Goal: Task Accomplishment & Management: Use online tool/utility

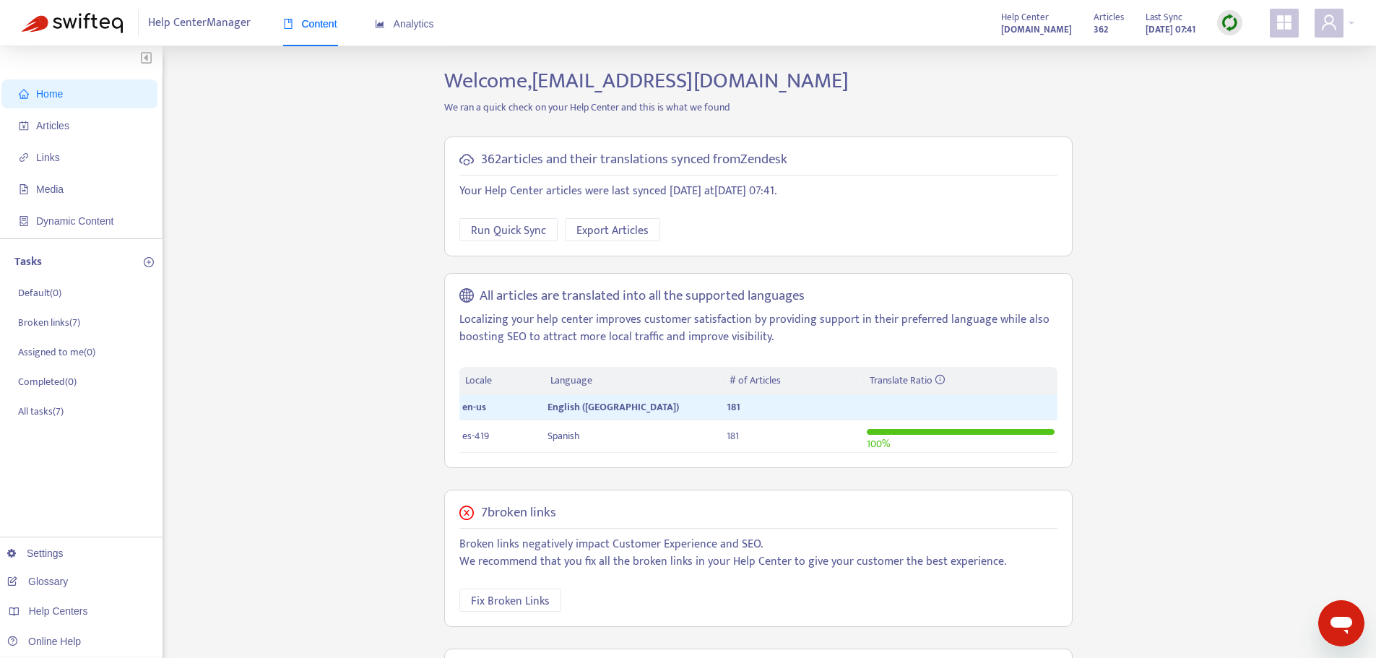
click at [1224, 26] on img at bounding box center [1230, 23] width 18 height 18
click at [1248, 52] on link "Quick Sync" at bounding box center [1259, 52] width 61 height 17
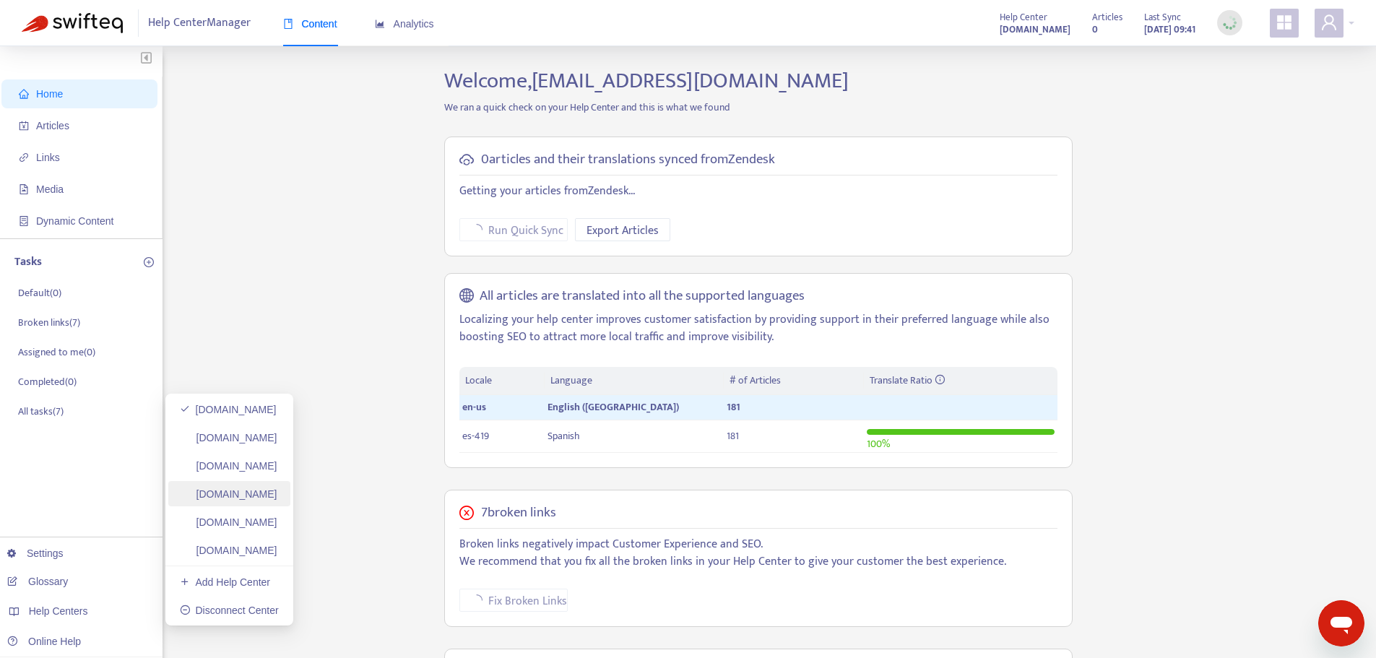
click at [277, 493] on link "[DOMAIN_NAME]" at bounding box center [229, 494] width 98 height 12
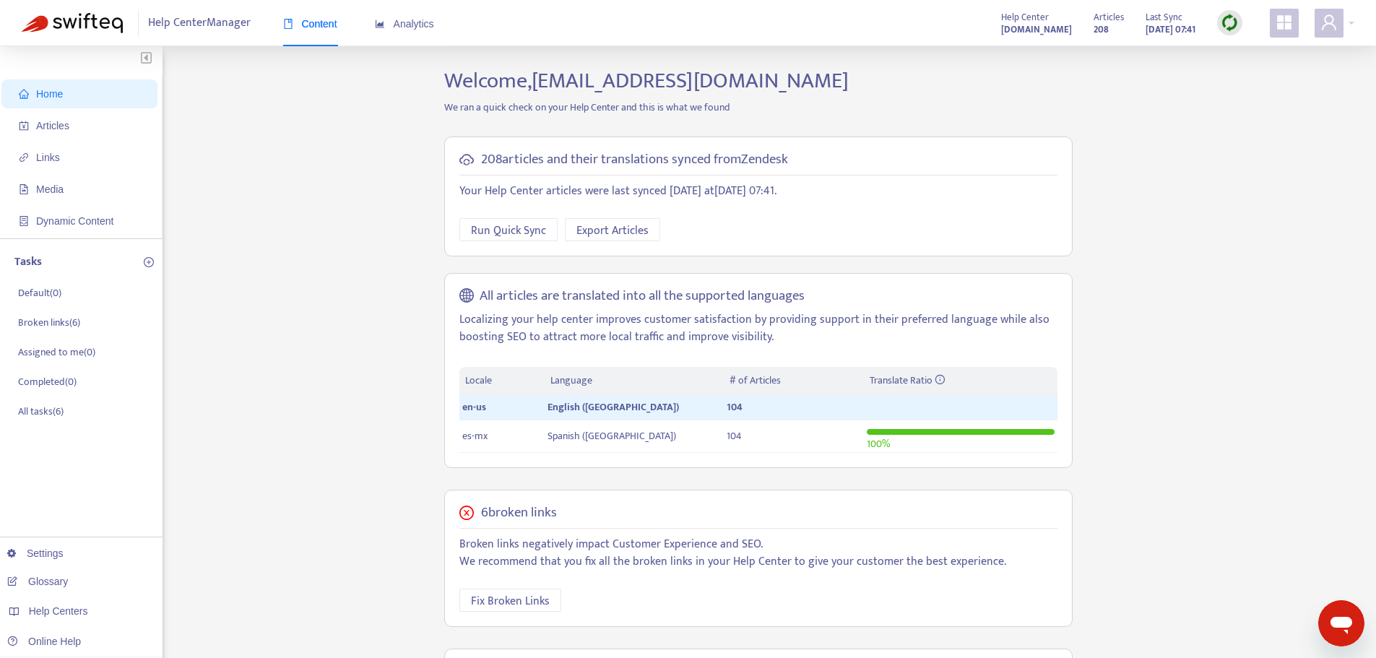
click at [1228, 18] on img at bounding box center [1230, 23] width 18 height 18
click at [1248, 51] on link "Quick Sync" at bounding box center [1259, 52] width 61 height 17
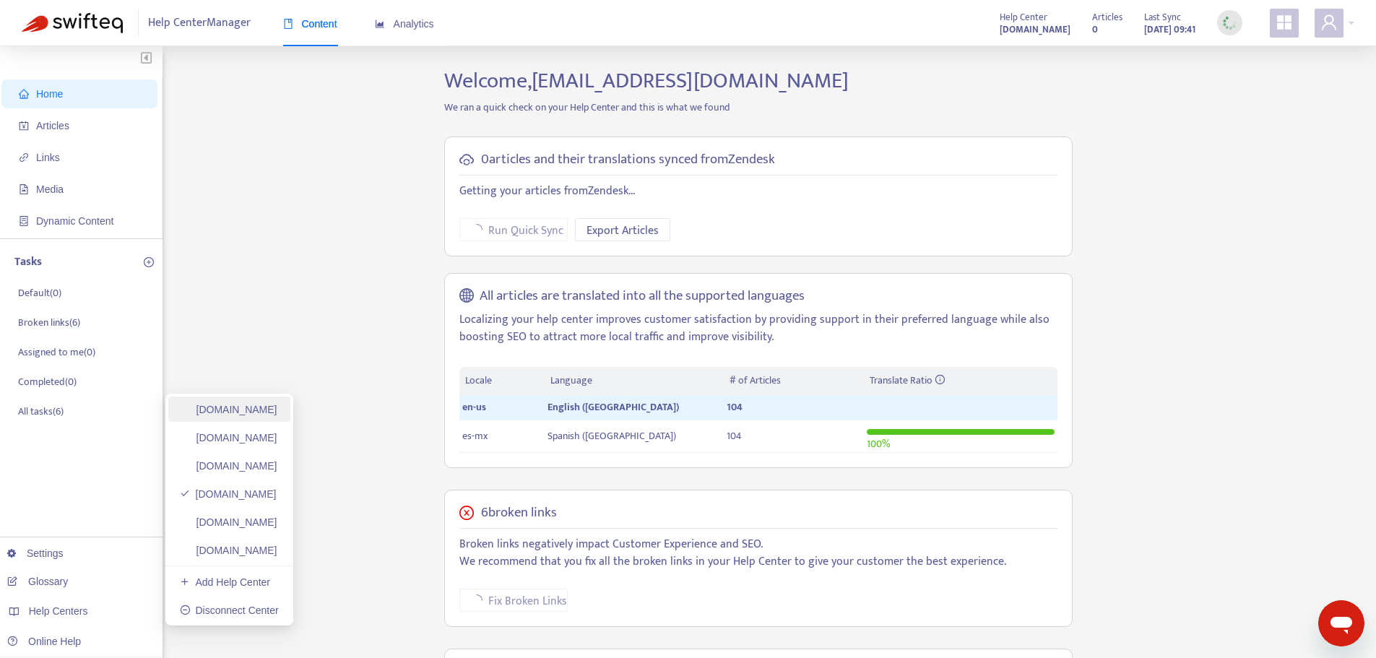
click at [231, 413] on link "[DOMAIN_NAME]" at bounding box center [229, 410] width 98 height 12
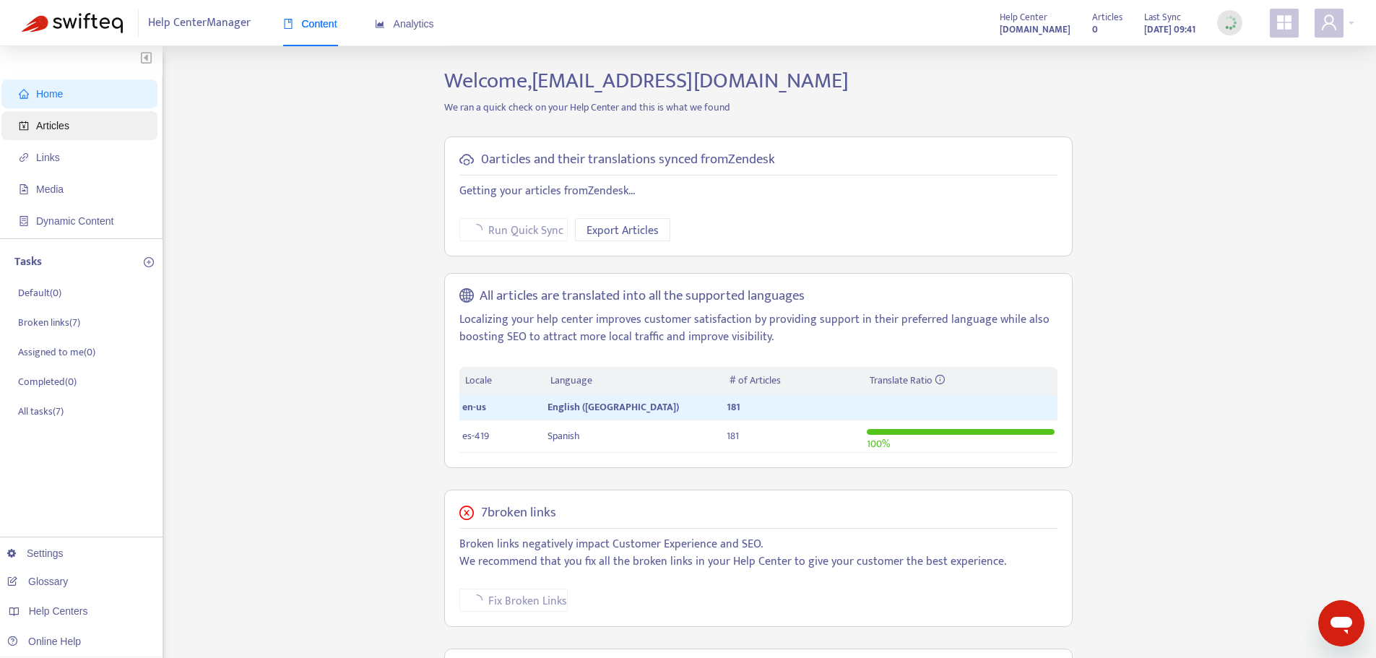
click at [101, 125] on span "Articles" at bounding box center [82, 125] width 127 height 29
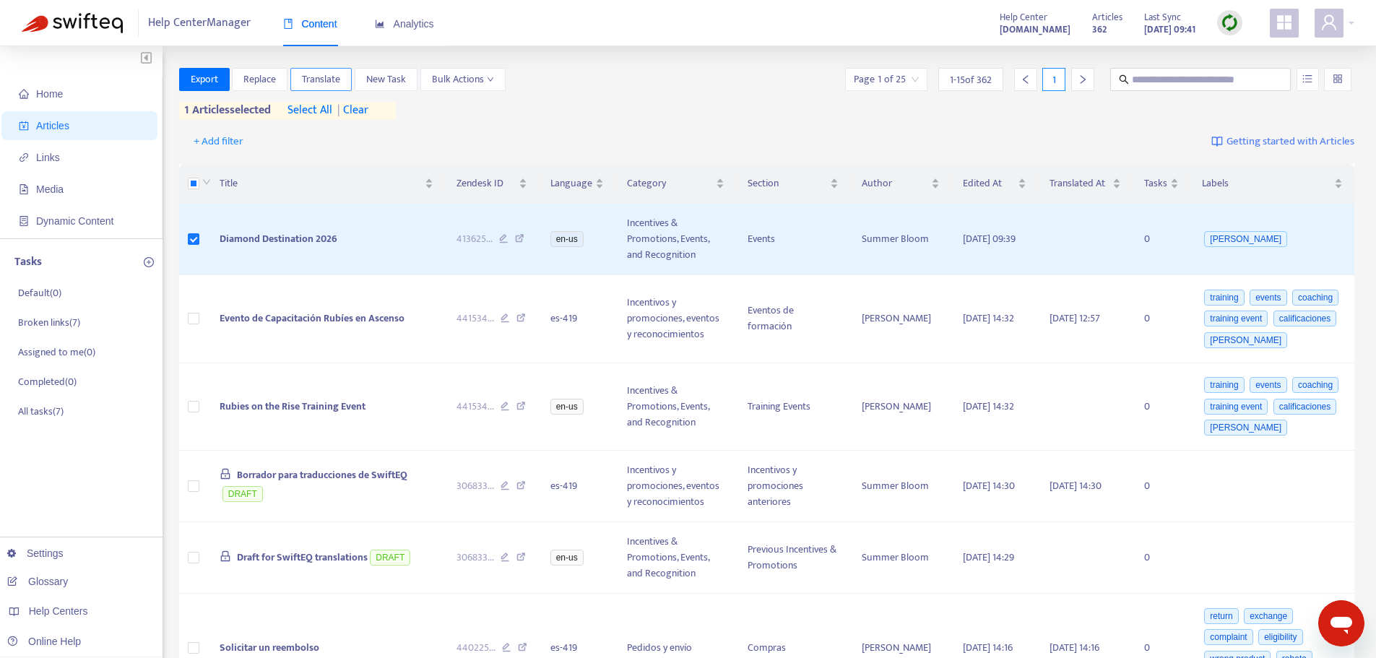
click at [324, 77] on span "Translate" at bounding box center [321, 80] width 38 height 16
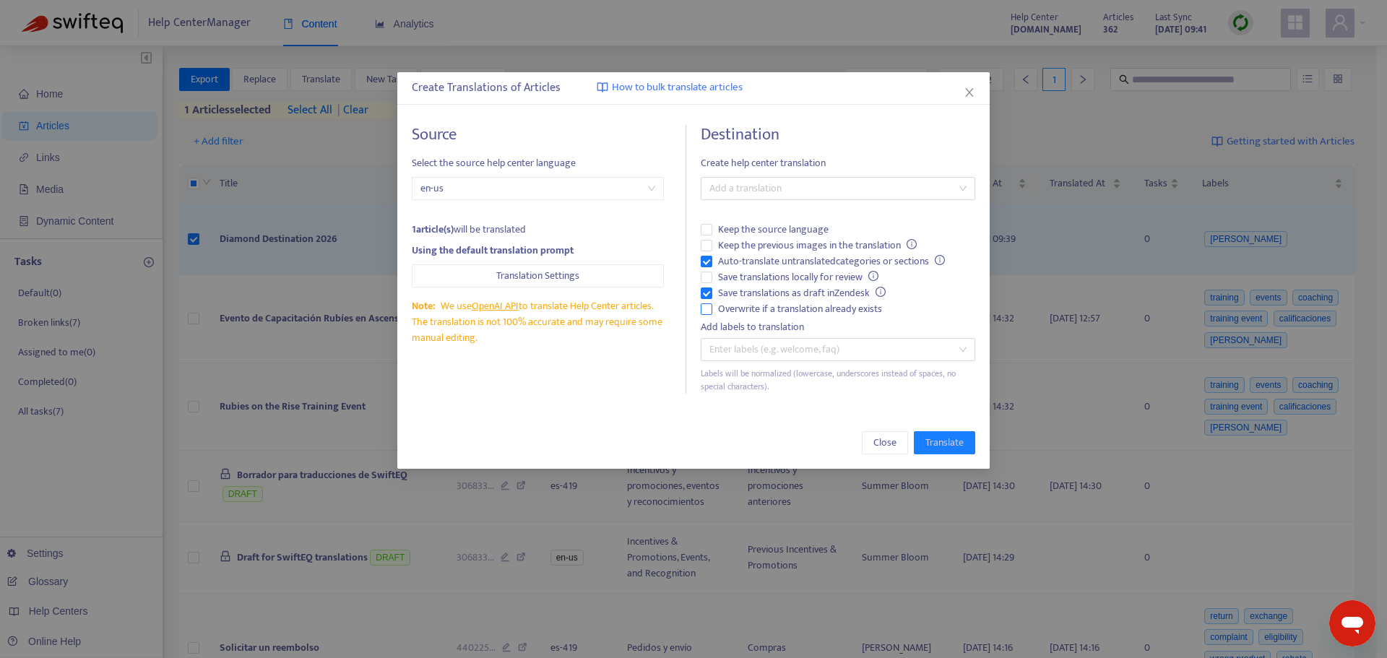
click at [749, 316] on span "Overwrite if a translation already exists" at bounding box center [800, 309] width 176 height 16
click at [752, 262] on span "Auto-translate untranslated categories or sections" at bounding box center [831, 262] width 238 height 16
click at [762, 197] on div "Add a translation" at bounding box center [838, 188] width 275 height 23
click at [774, 240] on div "Spanish ( es-419 )" at bounding box center [837, 241] width 251 height 16
click at [962, 448] on span "Translate" at bounding box center [945, 443] width 38 height 16
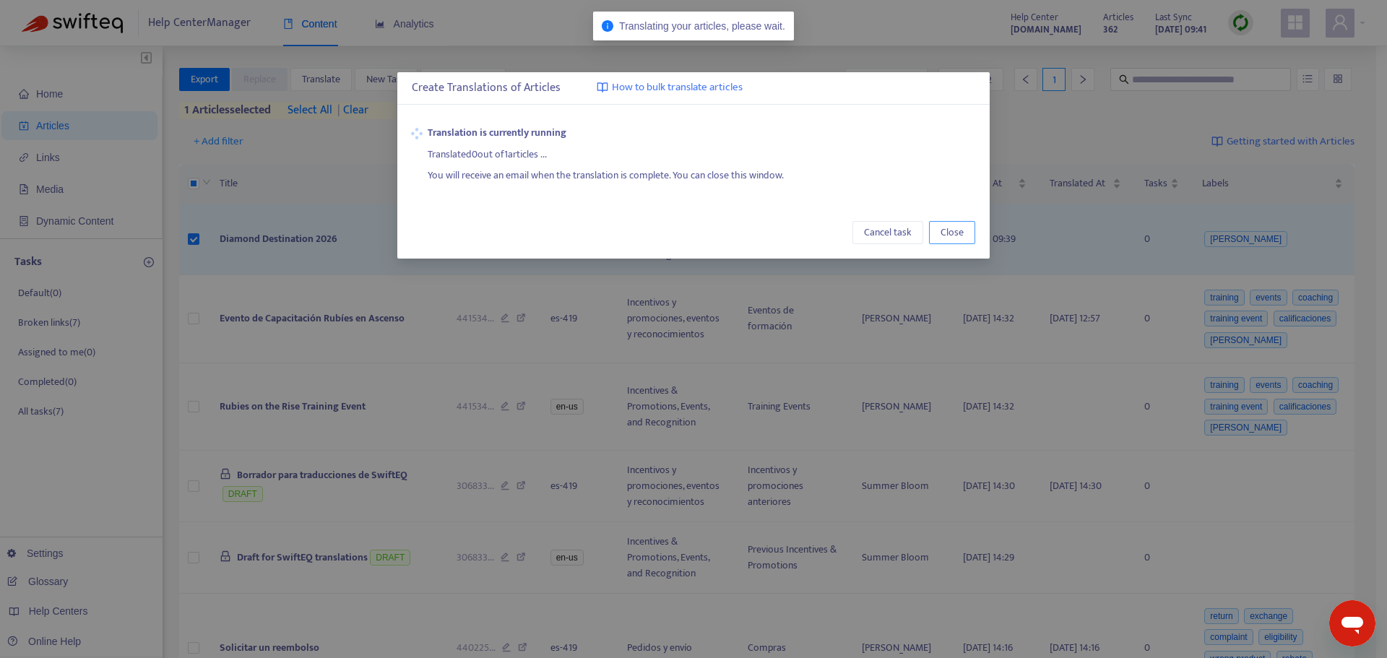
click at [963, 238] on span "Close" at bounding box center [952, 233] width 23 height 16
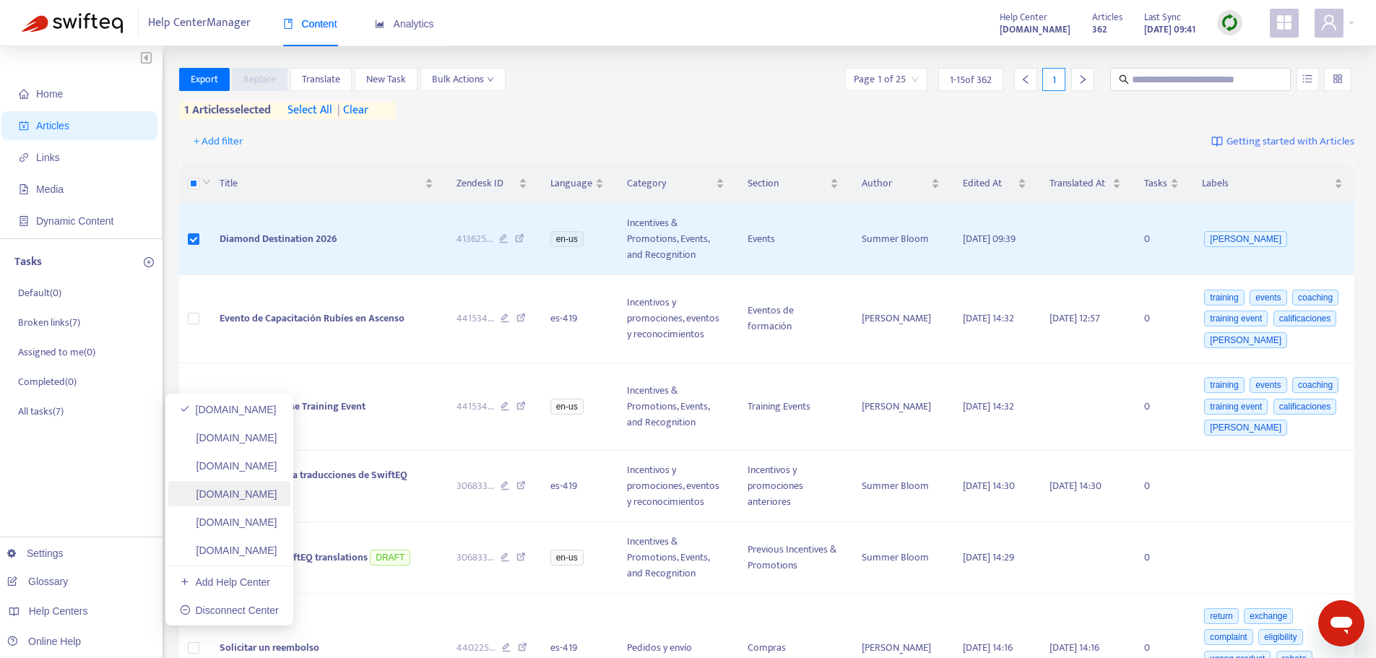
click at [277, 493] on link "[DOMAIN_NAME]" at bounding box center [229, 494] width 98 height 12
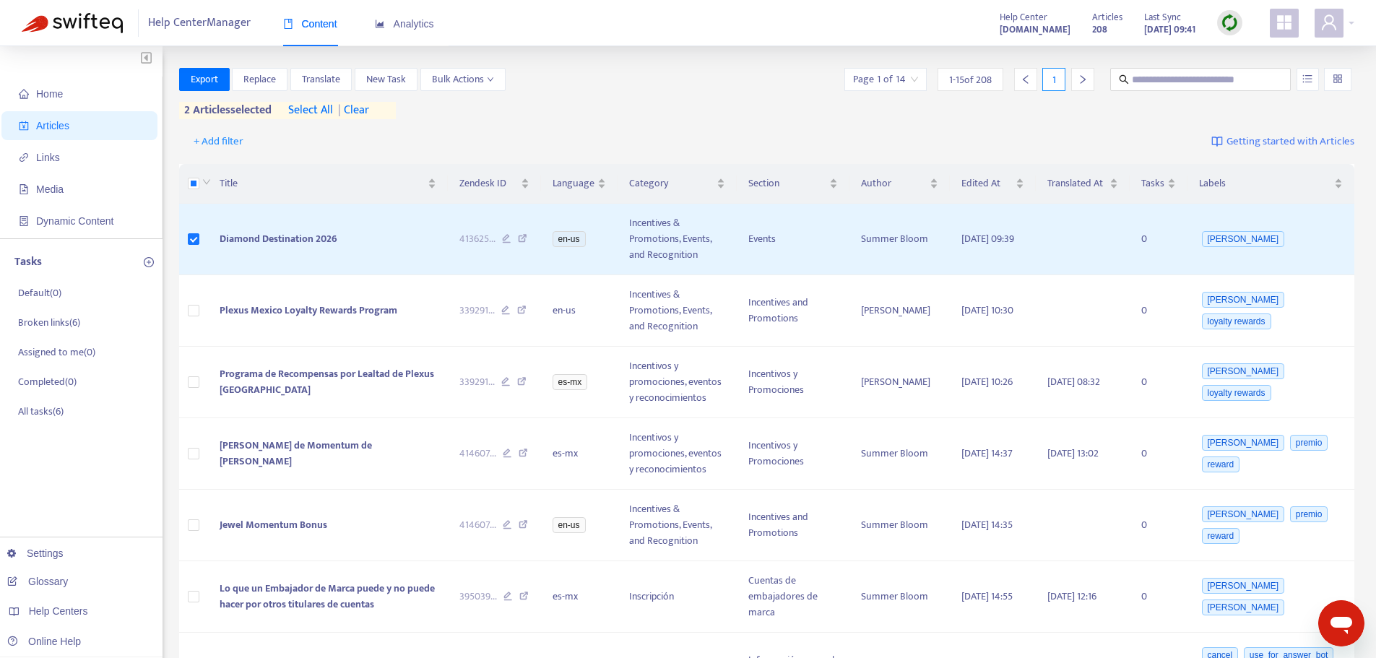
click at [360, 111] on span "| clear" at bounding box center [351, 110] width 36 height 17
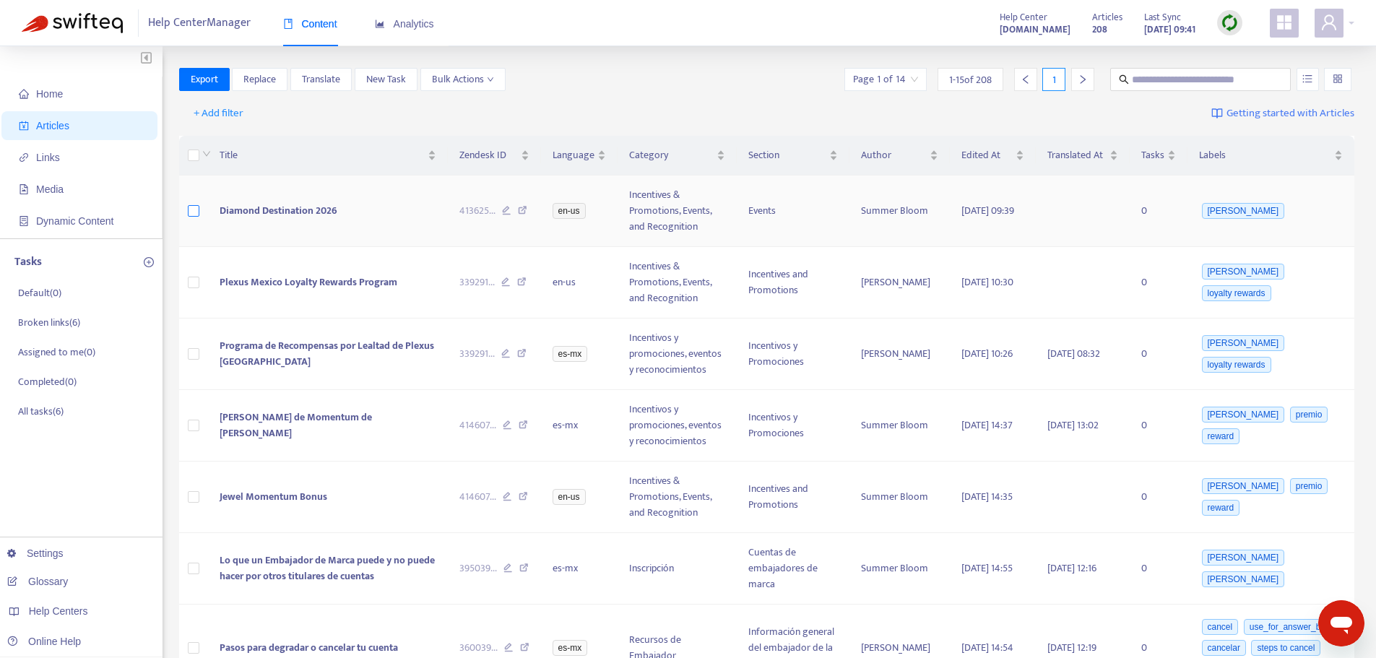
click at [191, 204] on label at bounding box center [194, 211] width 12 height 16
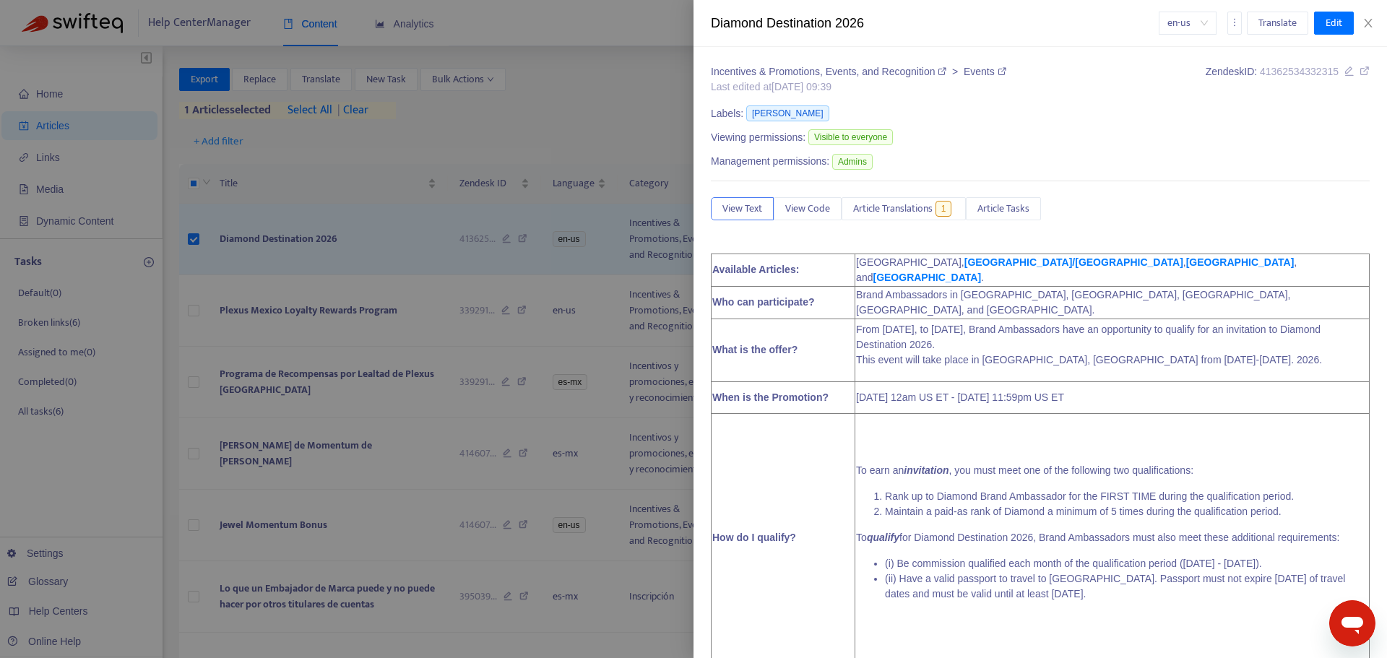
click at [345, 79] on div at bounding box center [693, 329] width 1387 height 658
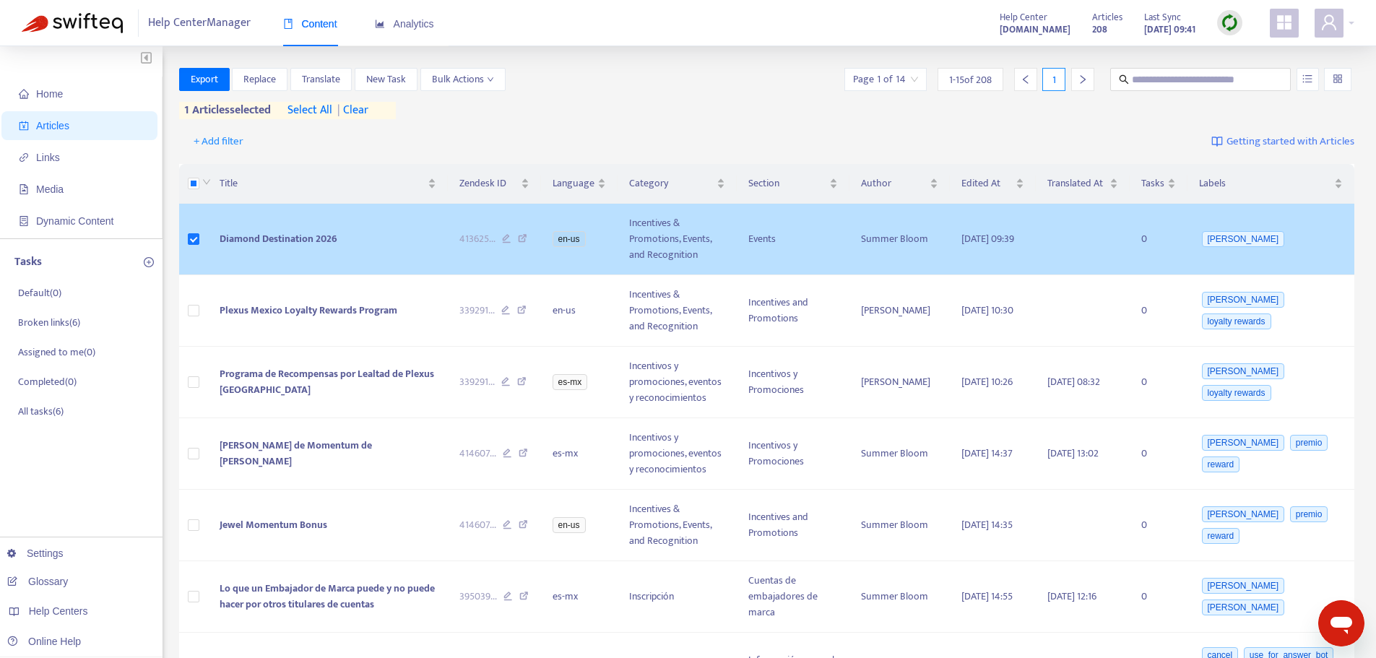
click at [252, 229] on td "Diamond Destination 2026" at bounding box center [328, 240] width 240 height 72
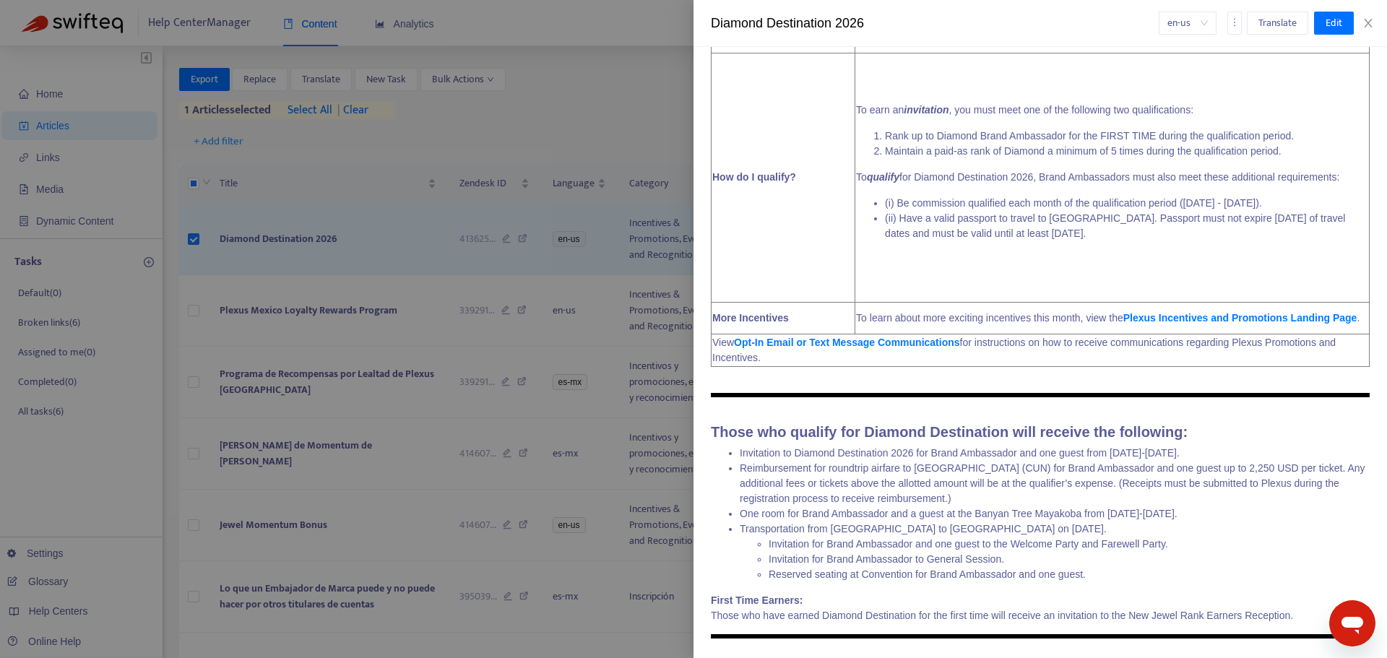
scroll to position [361, 0]
click at [1361, 24] on button "Close" at bounding box center [1368, 24] width 20 height 14
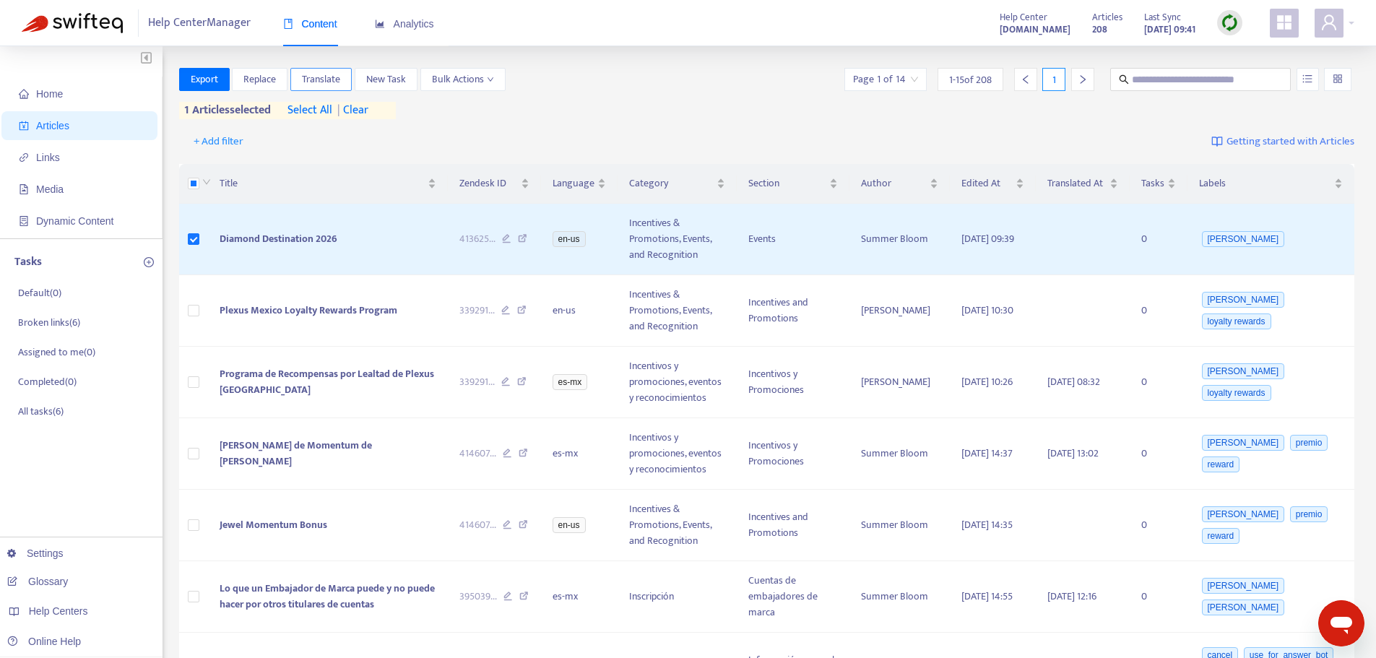
click at [328, 81] on span "Translate" at bounding box center [321, 80] width 38 height 16
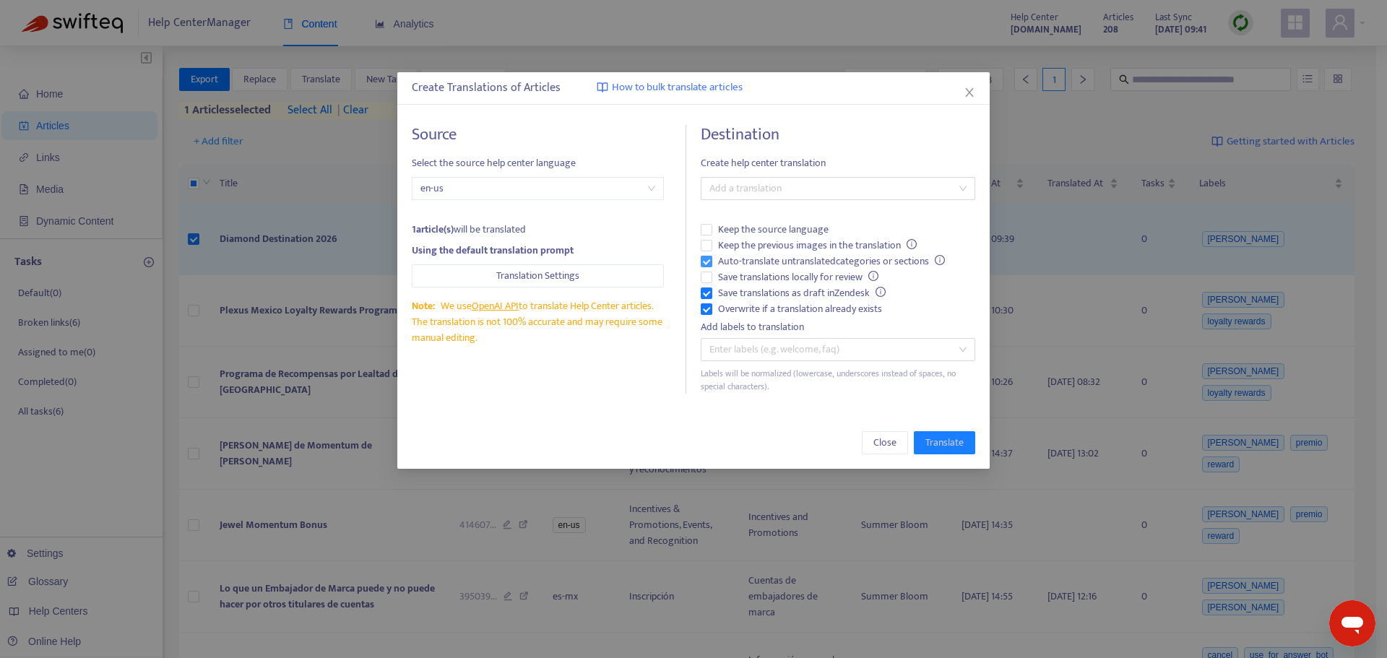
click at [732, 259] on span "Auto-translate untranslated categories or sections" at bounding box center [831, 262] width 238 height 16
click at [742, 182] on div at bounding box center [830, 188] width 253 height 17
click at [751, 238] on div "Spanish ([GEOGRAPHIC_DATA]) ( es-mx )" at bounding box center [837, 241] width 251 height 16
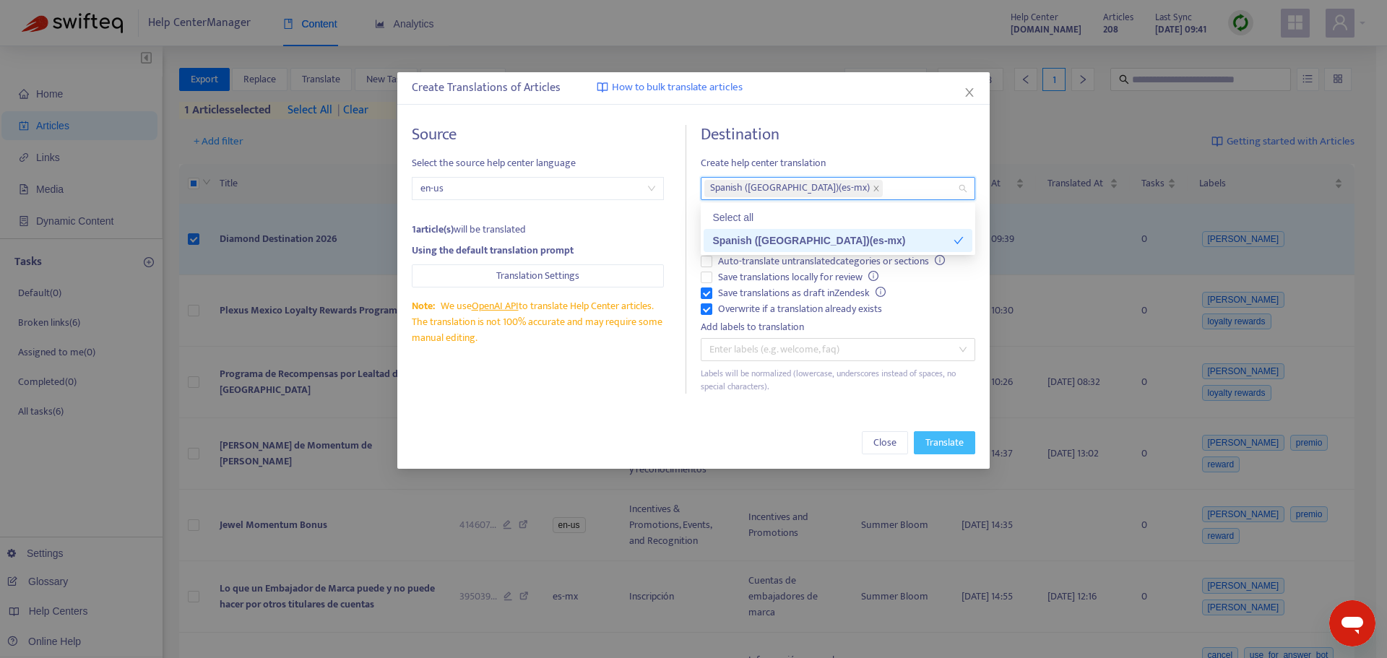
click at [946, 443] on span "Translate" at bounding box center [945, 443] width 38 height 16
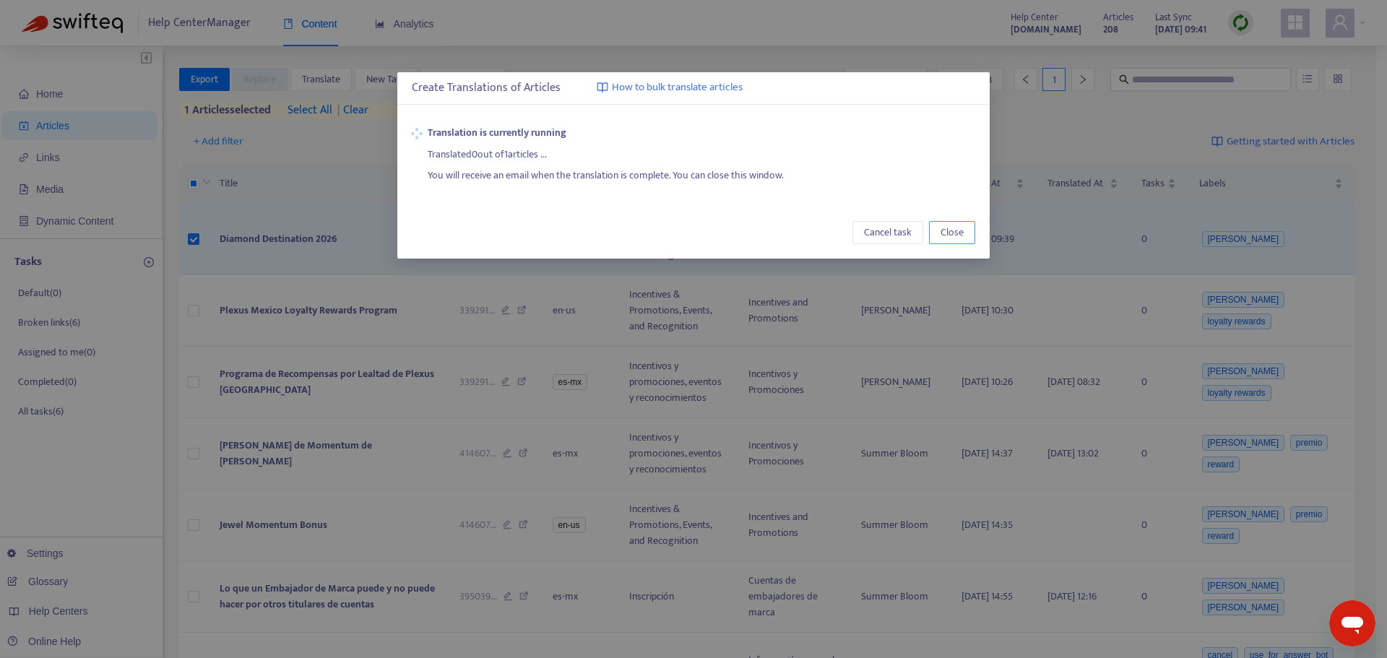
click at [954, 233] on span "Close" at bounding box center [952, 233] width 23 height 16
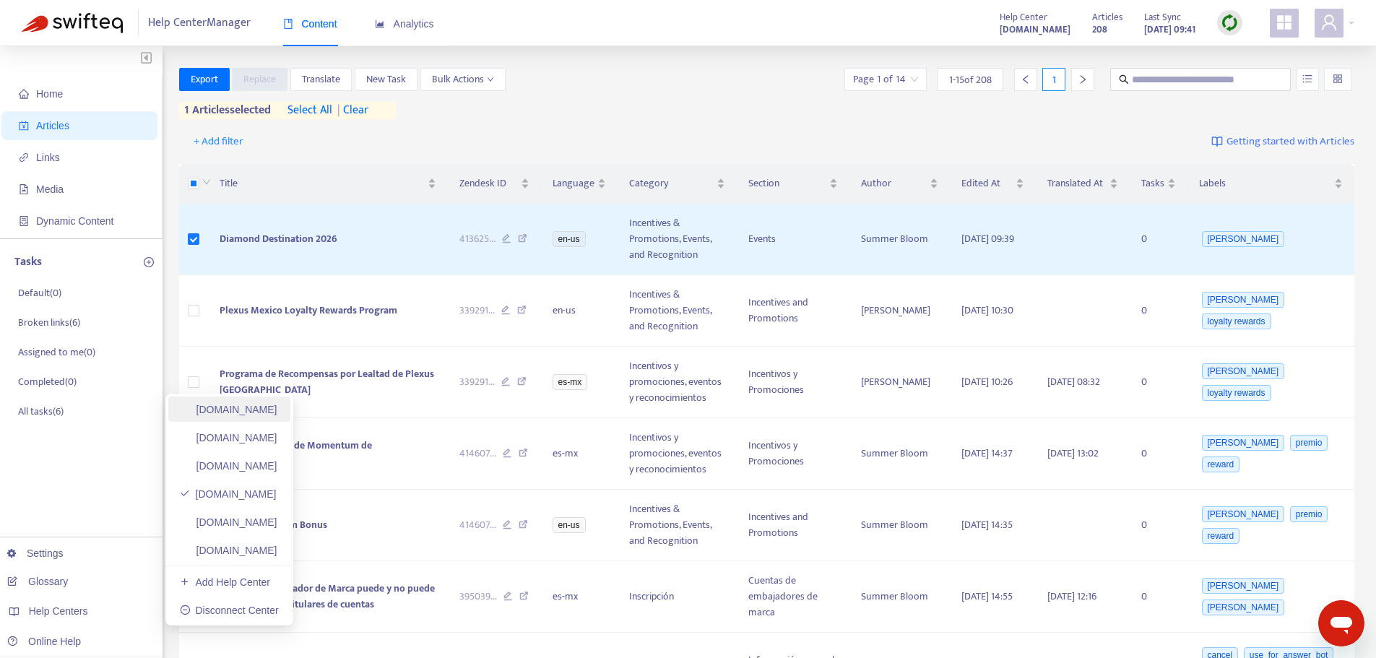
click at [243, 415] on link "[DOMAIN_NAME]" at bounding box center [229, 410] width 98 height 12
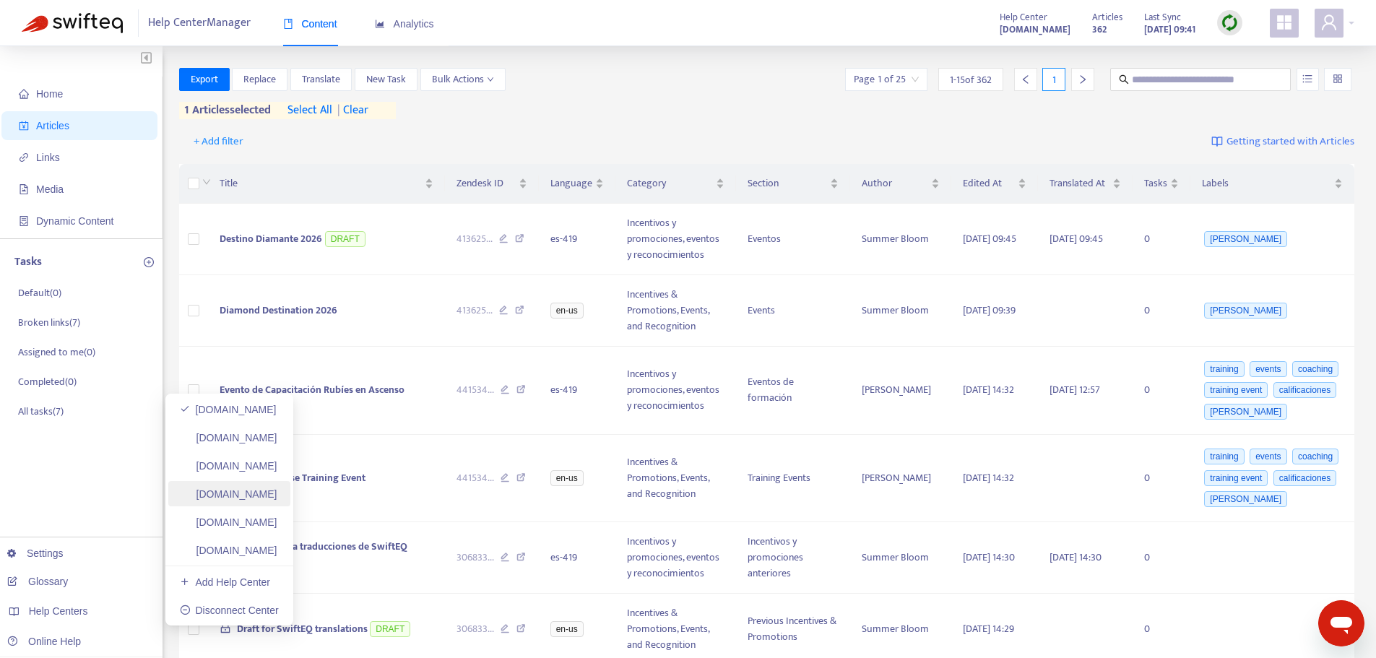
click at [268, 495] on link "[DOMAIN_NAME]" at bounding box center [229, 494] width 98 height 12
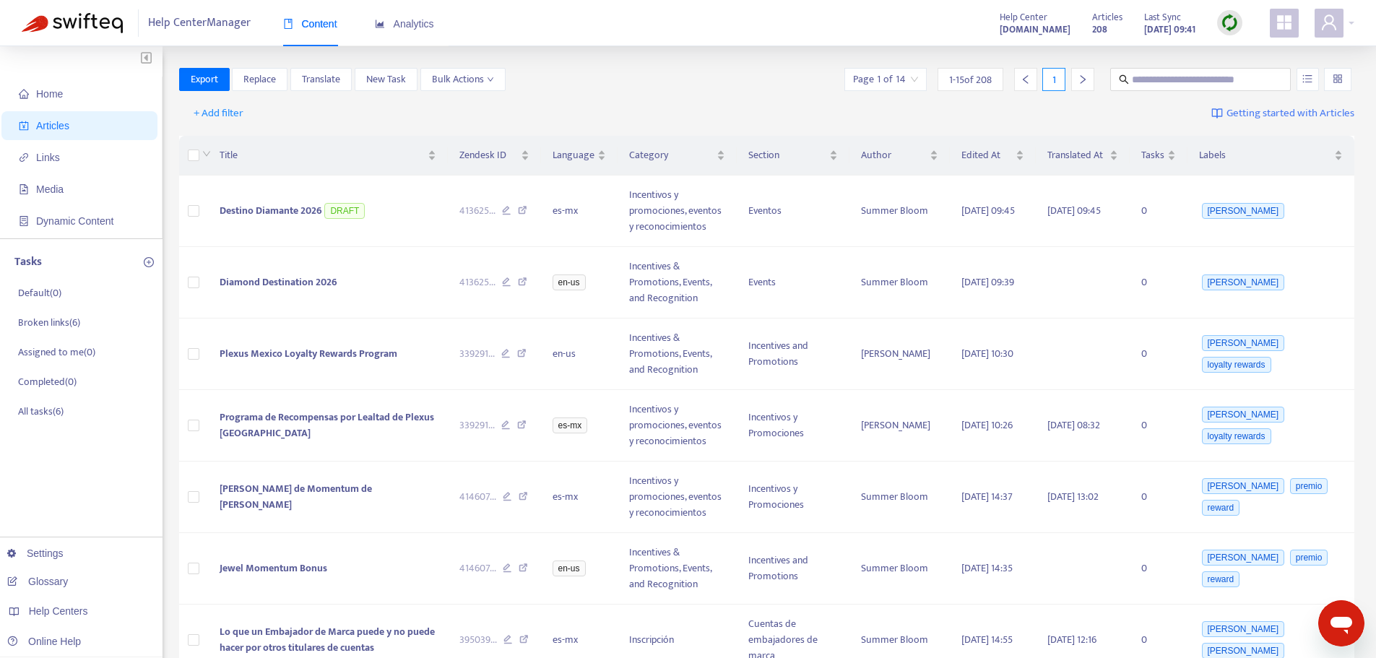
click at [1238, 20] on img at bounding box center [1230, 23] width 18 height 18
click at [1261, 51] on link "Quick Sync" at bounding box center [1259, 52] width 61 height 17
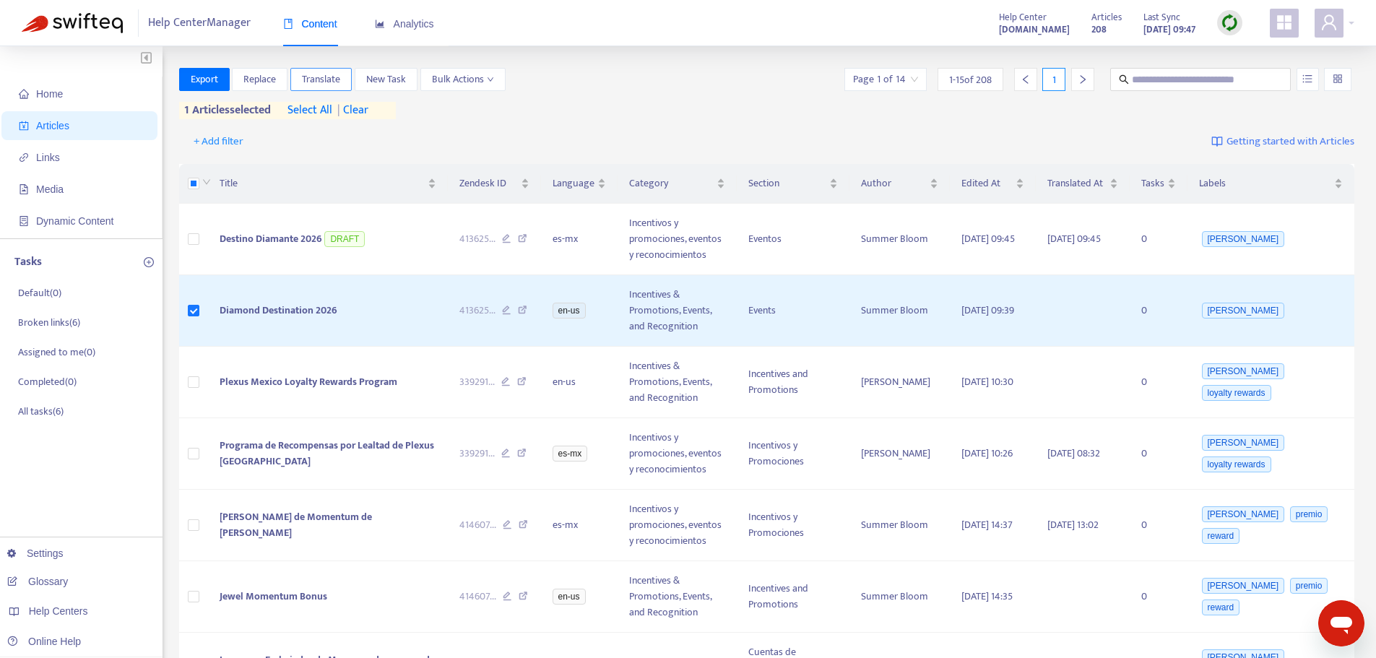
click at [327, 80] on span "Translate" at bounding box center [321, 80] width 38 height 16
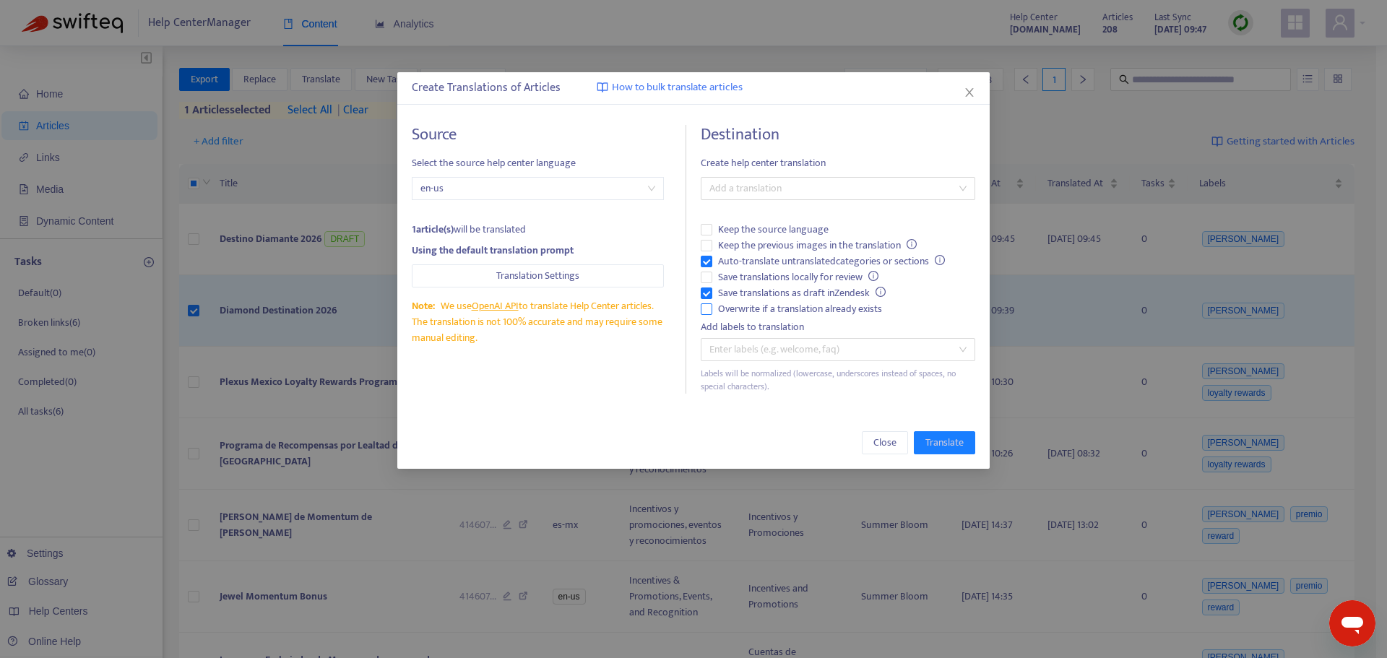
click at [751, 308] on span "Overwrite if a translation already exists" at bounding box center [800, 309] width 176 height 16
click at [755, 261] on span "Auto-translate untranslated categories or sections" at bounding box center [831, 262] width 238 height 16
click at [775, 181] on div at bounding box center [830, 188] width 253 height 17
click at [794, 238] on div "Spanish ([GEOGRAPHIC_DATA]) ( es-mx )" at bounding box center [837, 241] width 251 height 16
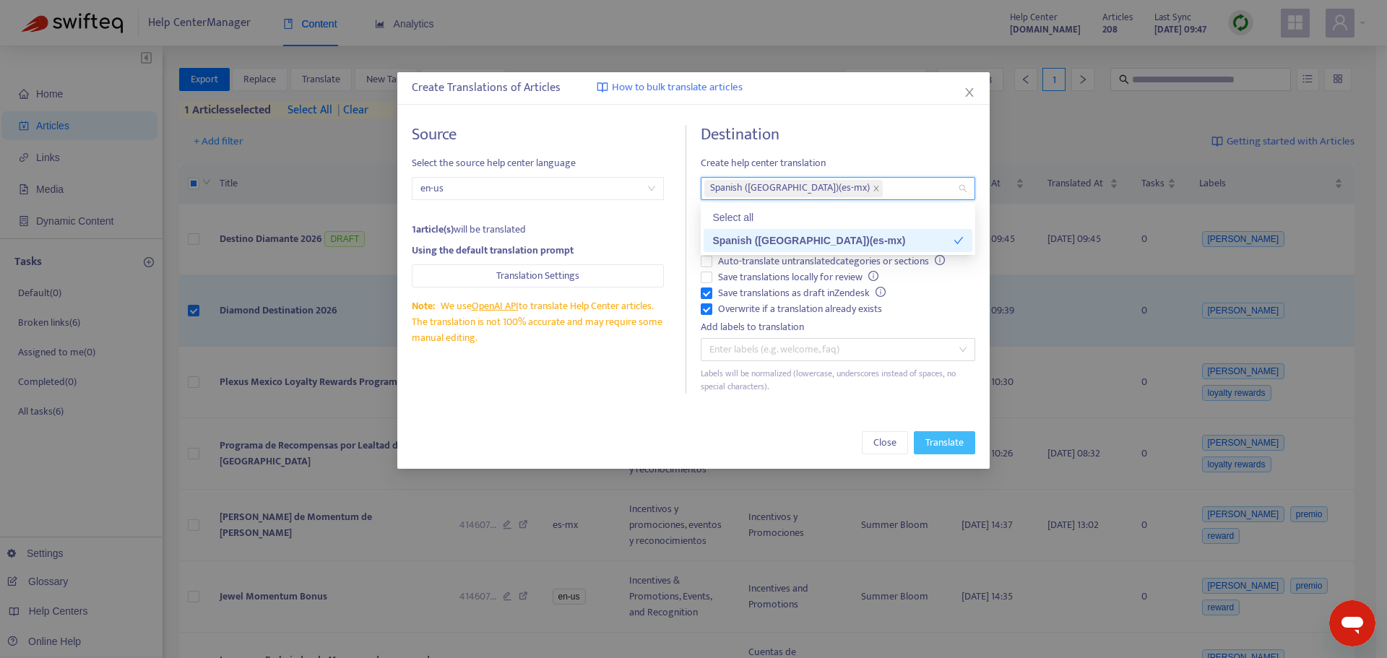
click at [954, 448] on span "Translate" at bounding box center [945, 443] width 38 height 16
